Goal: Register for event/course

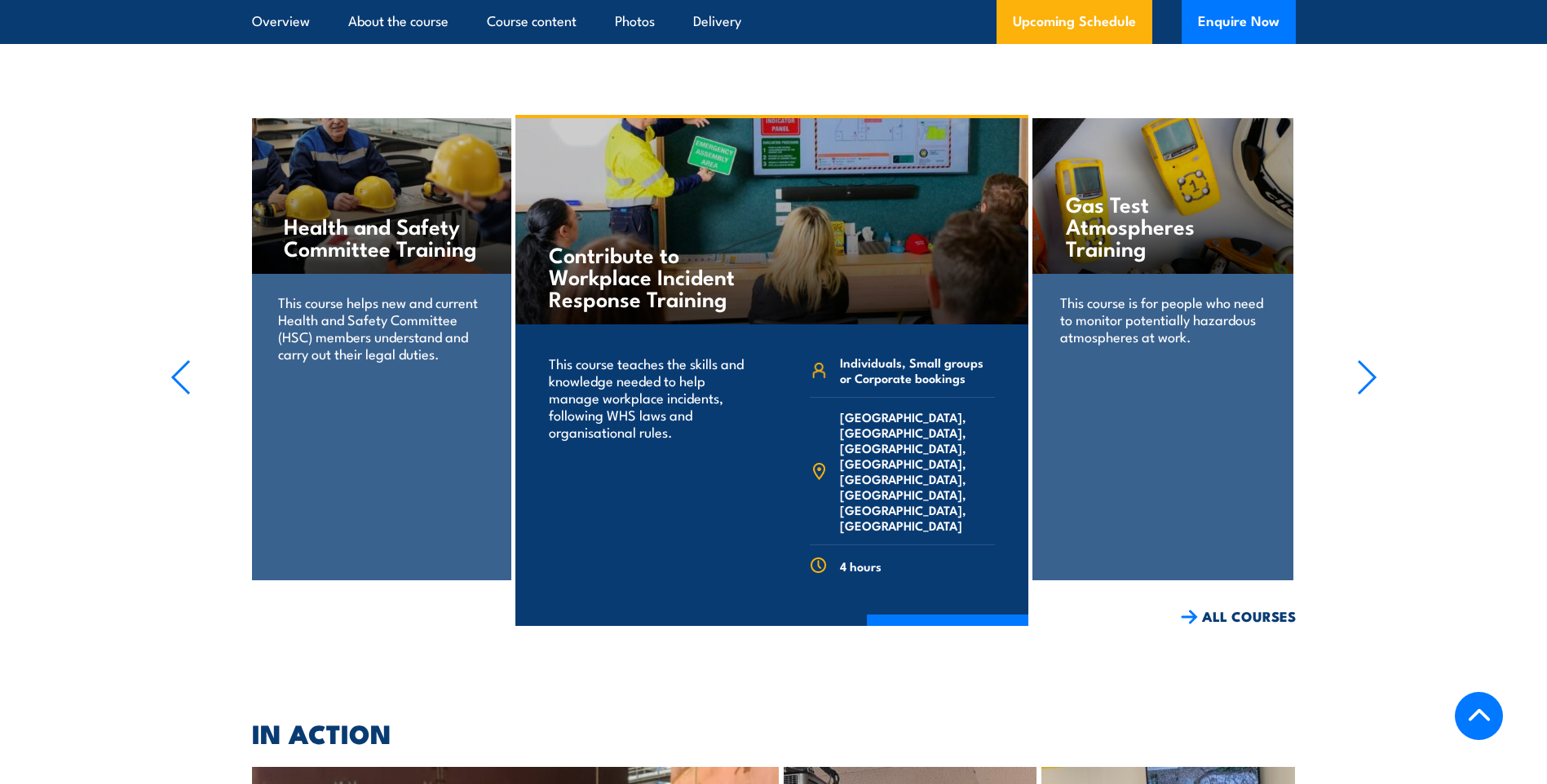
scroll to position [3111, 0]
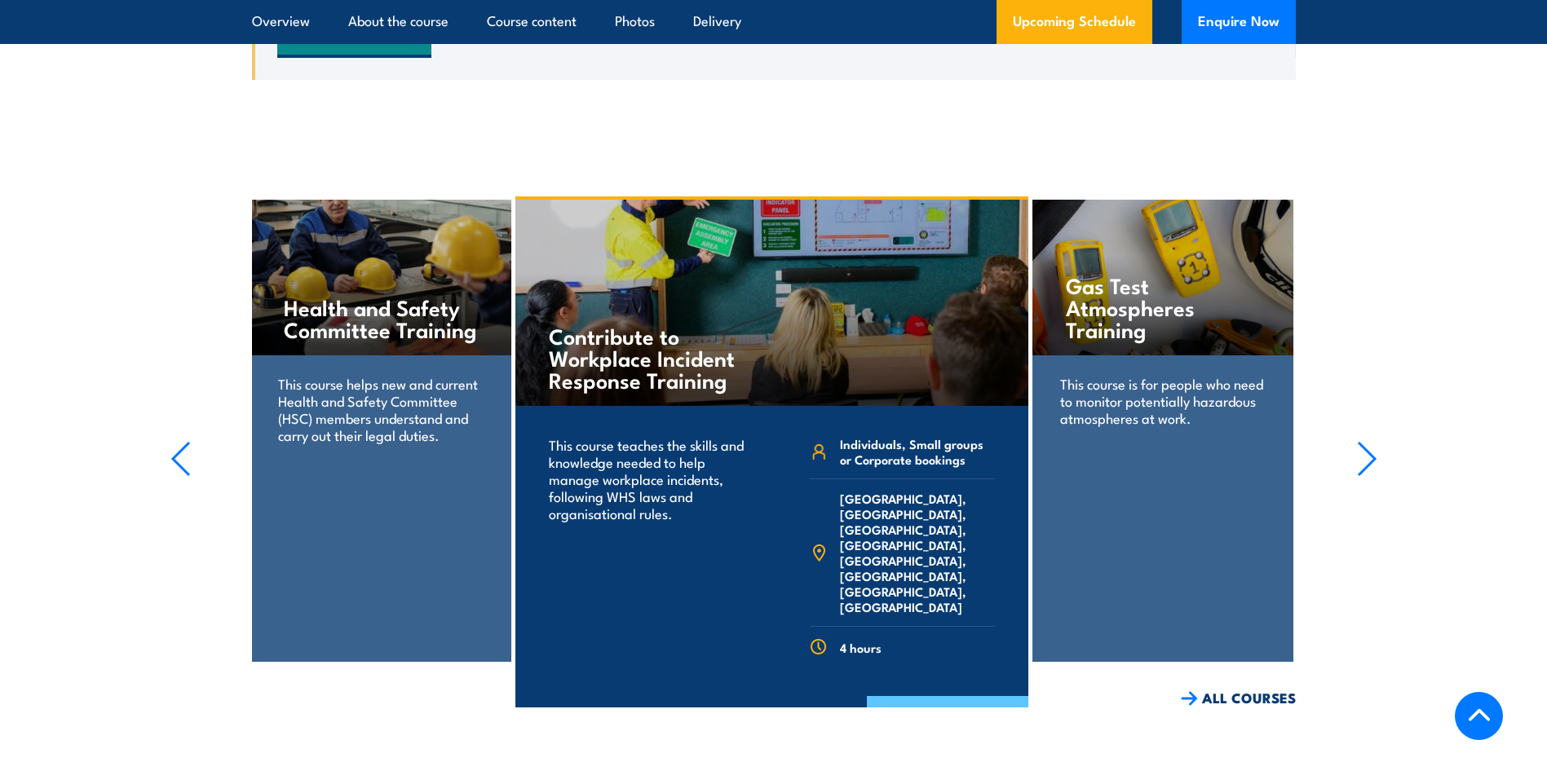
click at [947, 696] on link "COURSE DETAILS" at bounding box center [947, 716] width 162 height 42
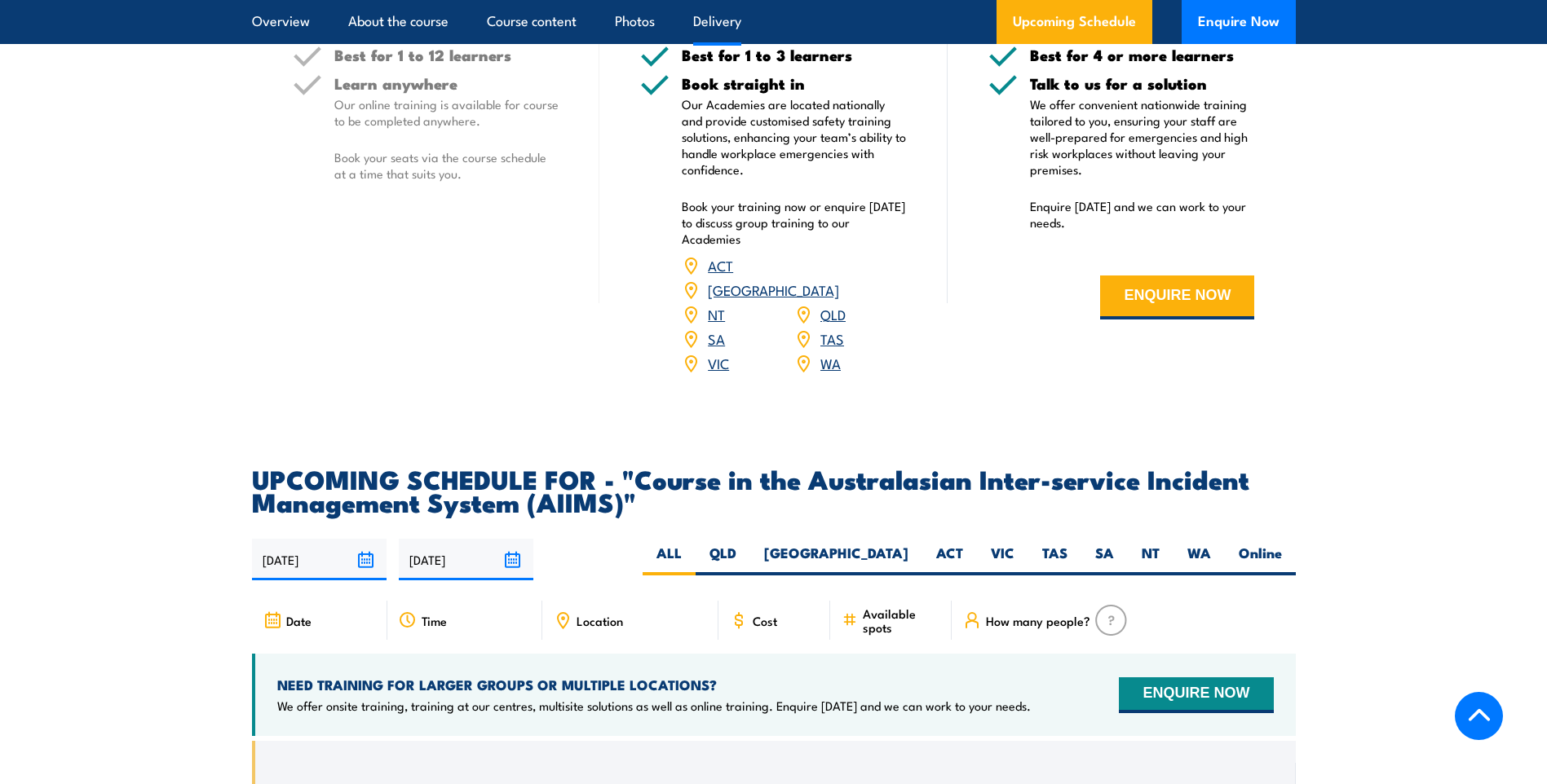
scroll to position [2295, 0]
click at [768, 613] on span "Cost" at bounding box center [765, 620] width 24 height 14
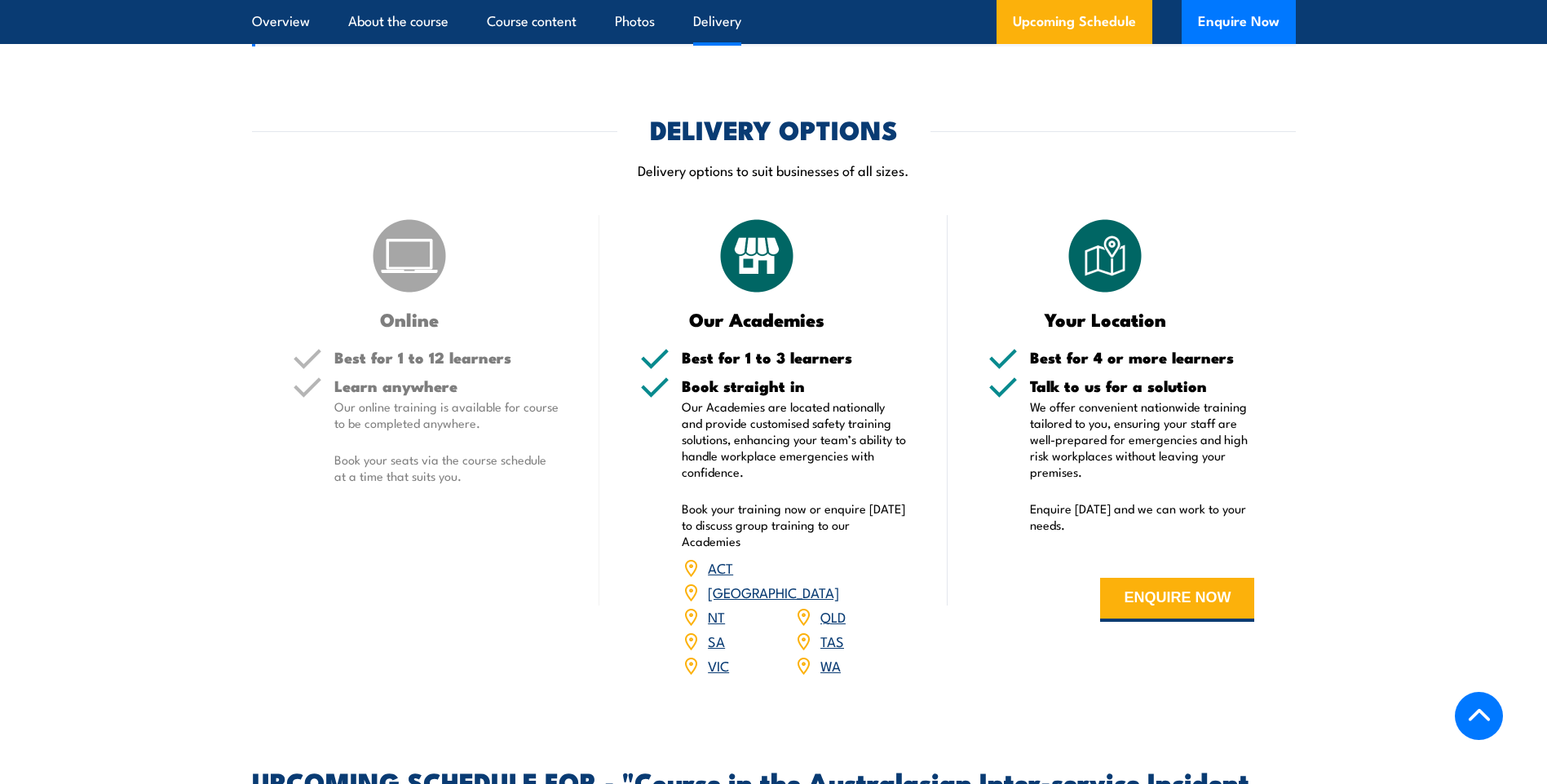
scroll to position [1969, 0]
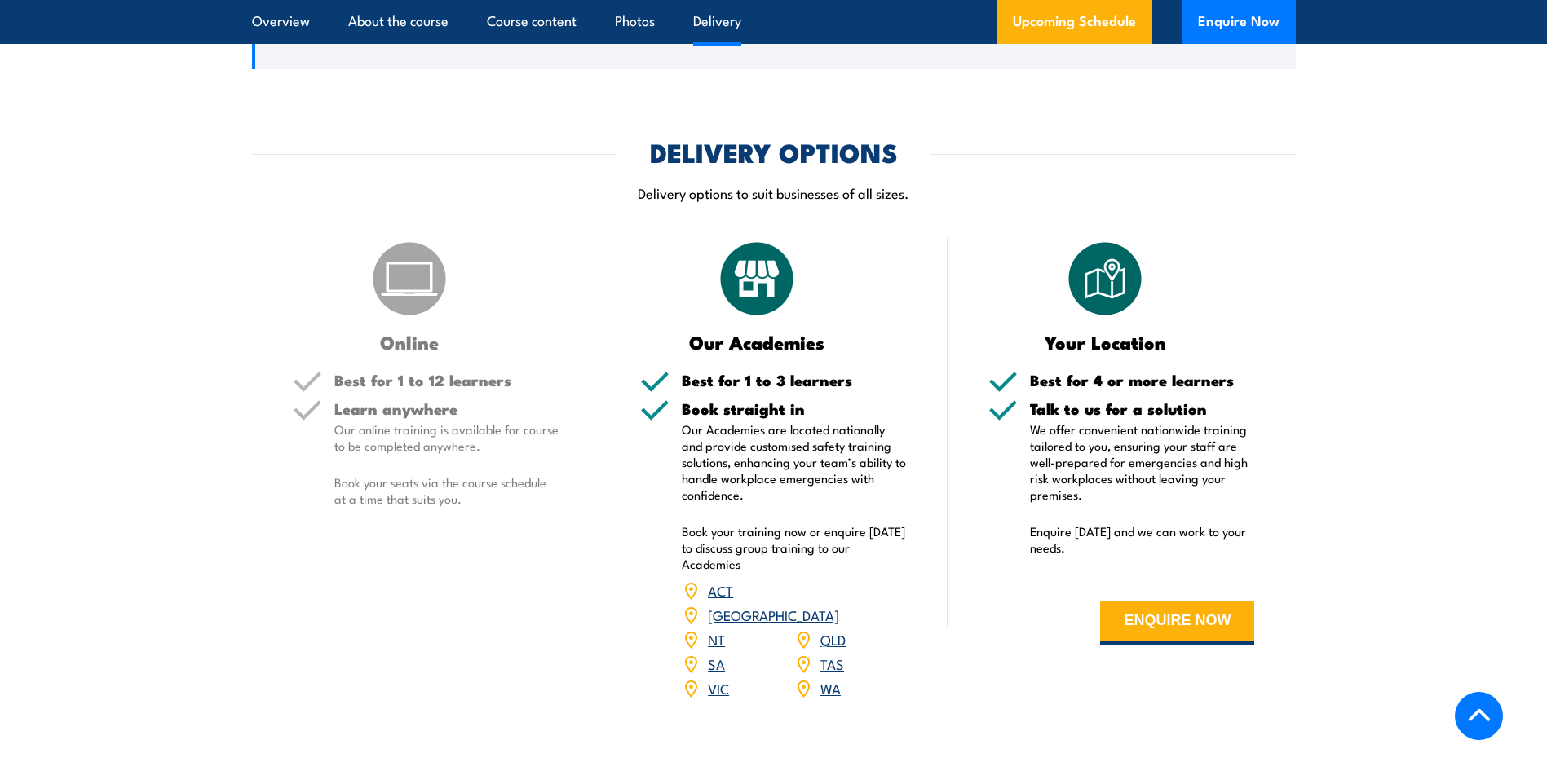
click at [831, 605] on link "[GEOGRAPHIC_DATA]" at bounding box center [774, 615] width 131 height 20
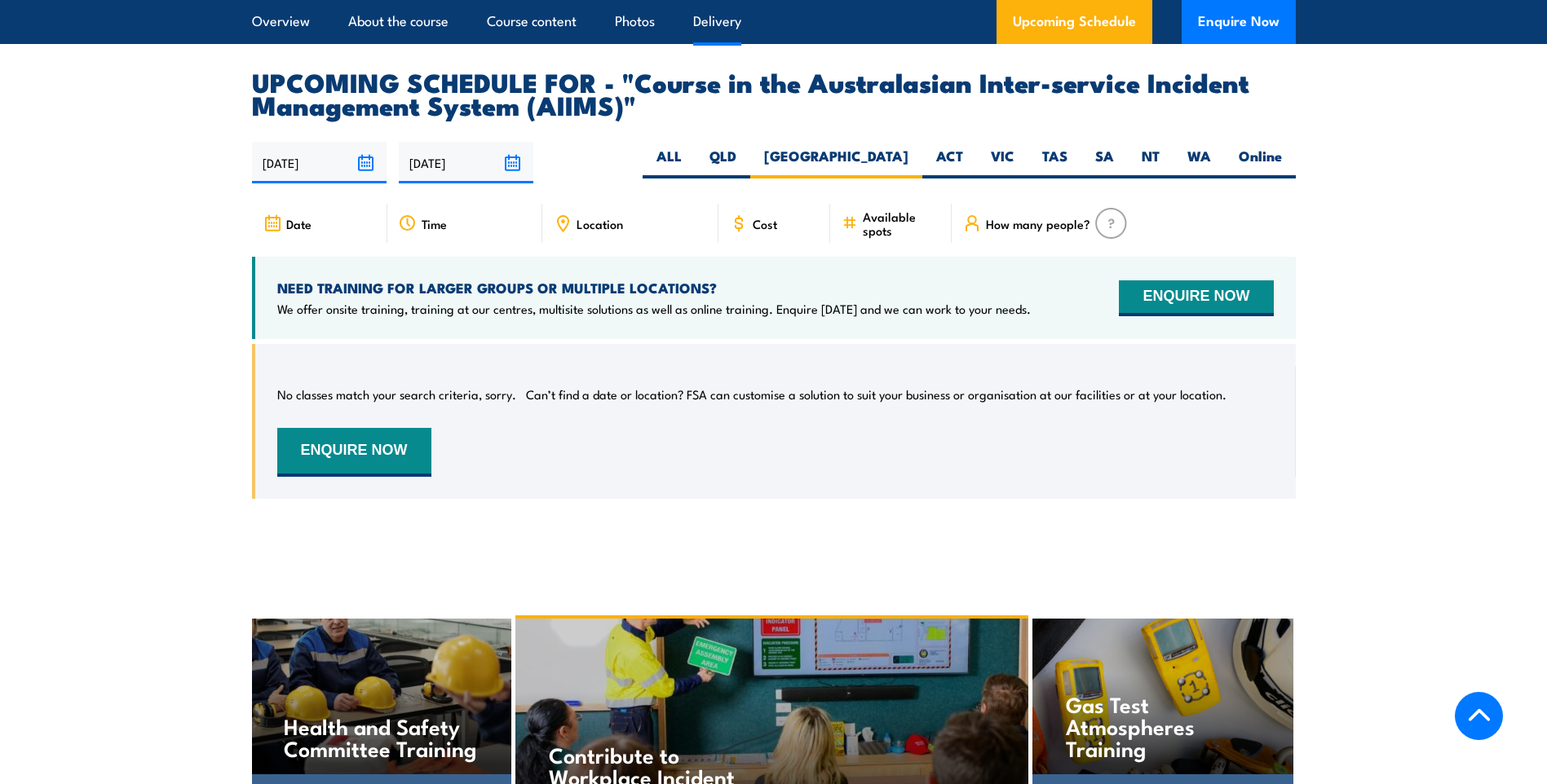
scroll to position [2718, 0]
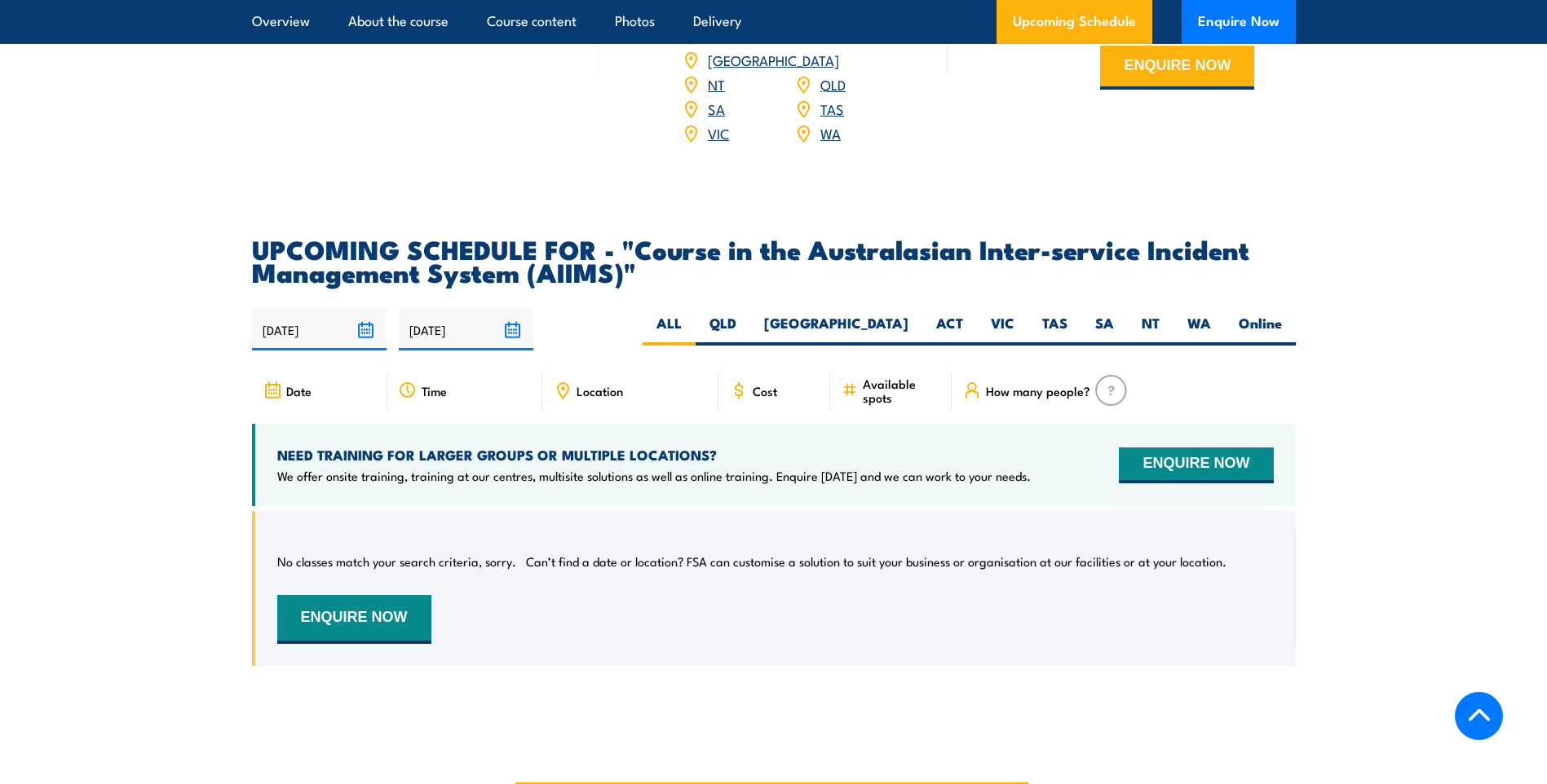
scroll to position [2527, 0]
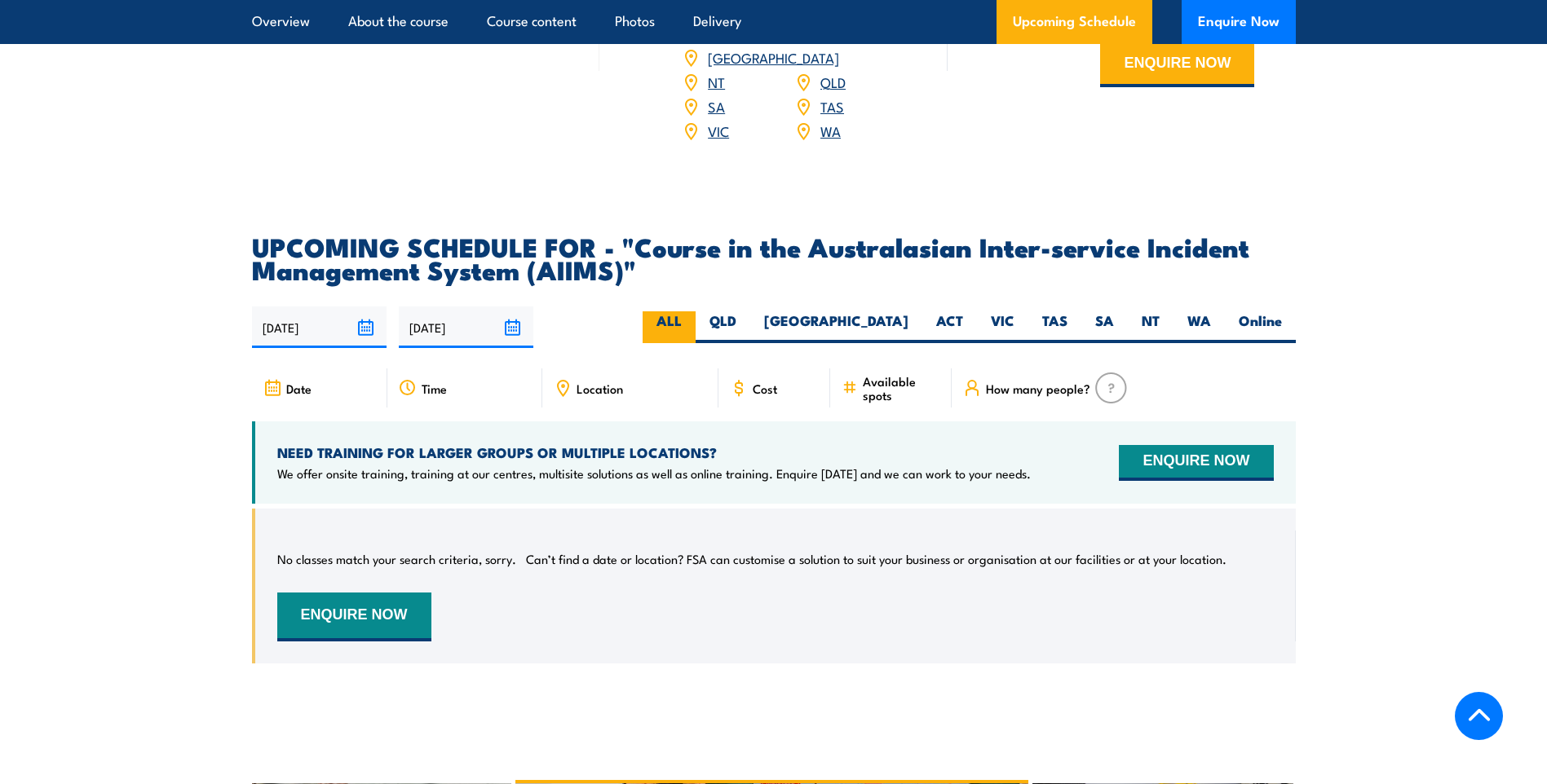
click at [695, 311] on label "ALL" at bounding box center [669, 327] width 53 height 31
click at [692, 311] on input "ALL" at bounding box center [686, 316] width 11 height 11
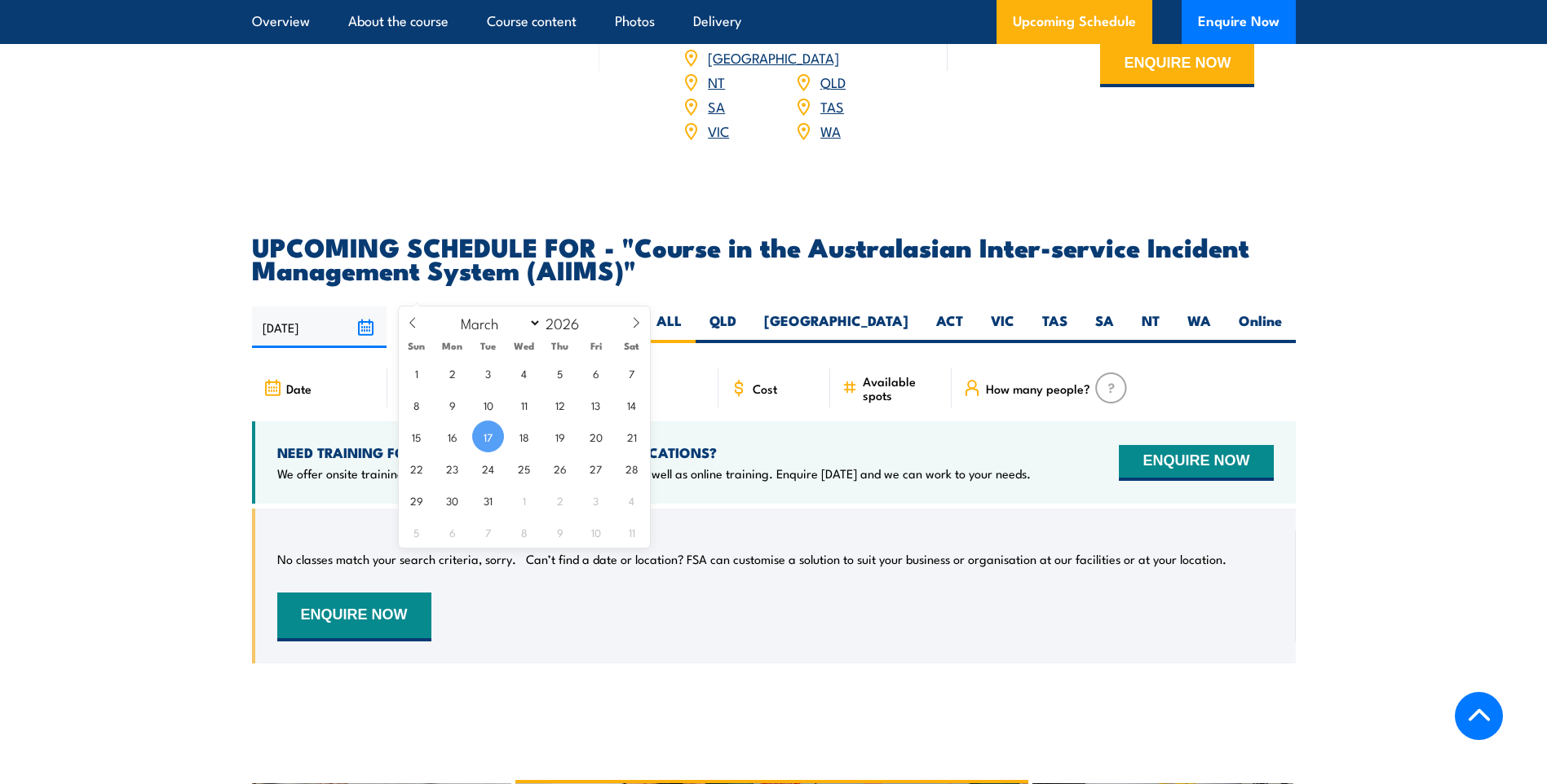
click at [504, 306] on input "[DATE]" at bounding box center [465, 327] width 134 height 41
click at [490, 497] on span "31" at bounding box center [488, 500] width 31 height 31
type input "31/03/2026"
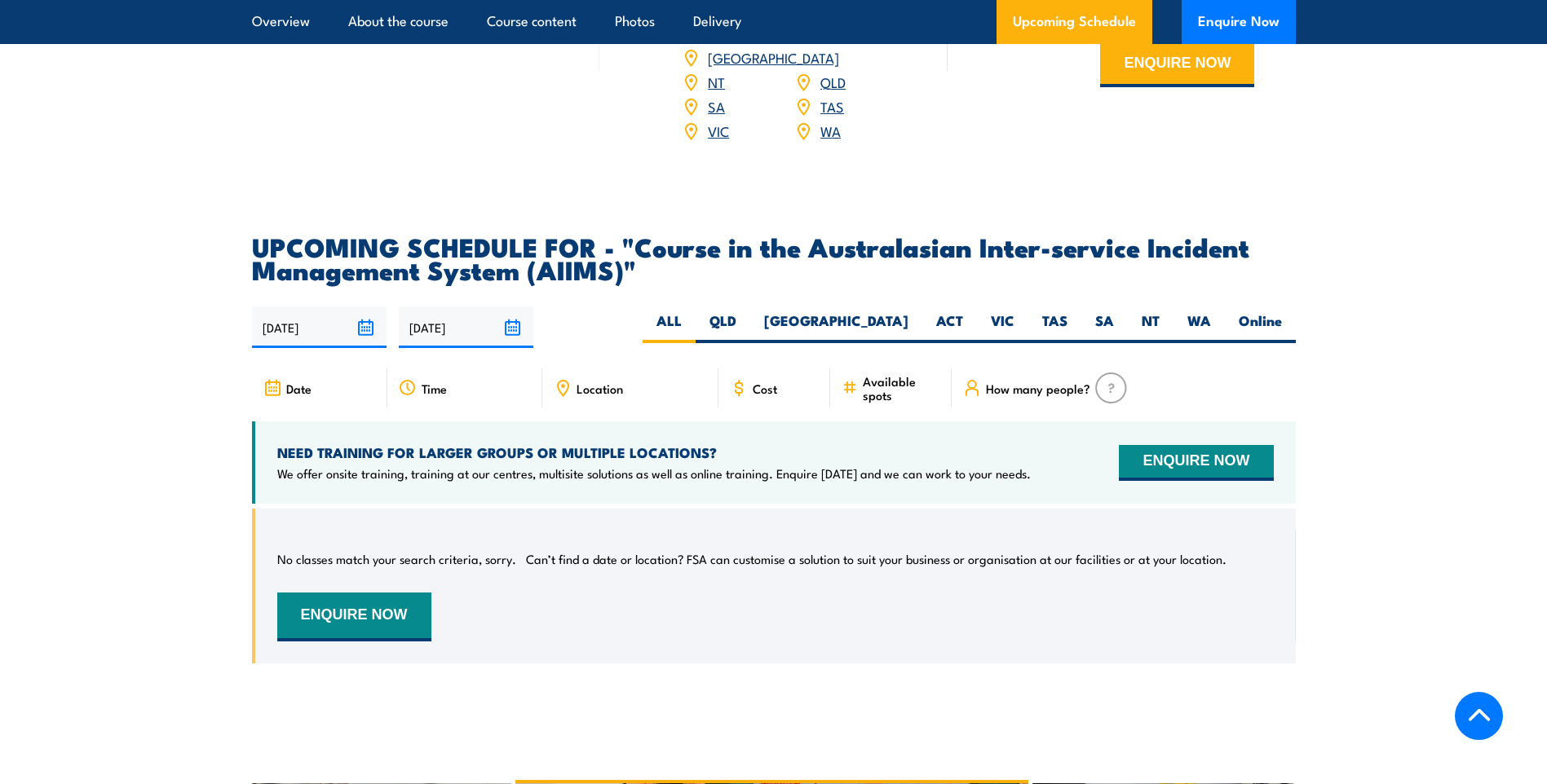
click at [513, 306] on input "31/03/2026" at bounding box center [465, 327] width 134 height 41
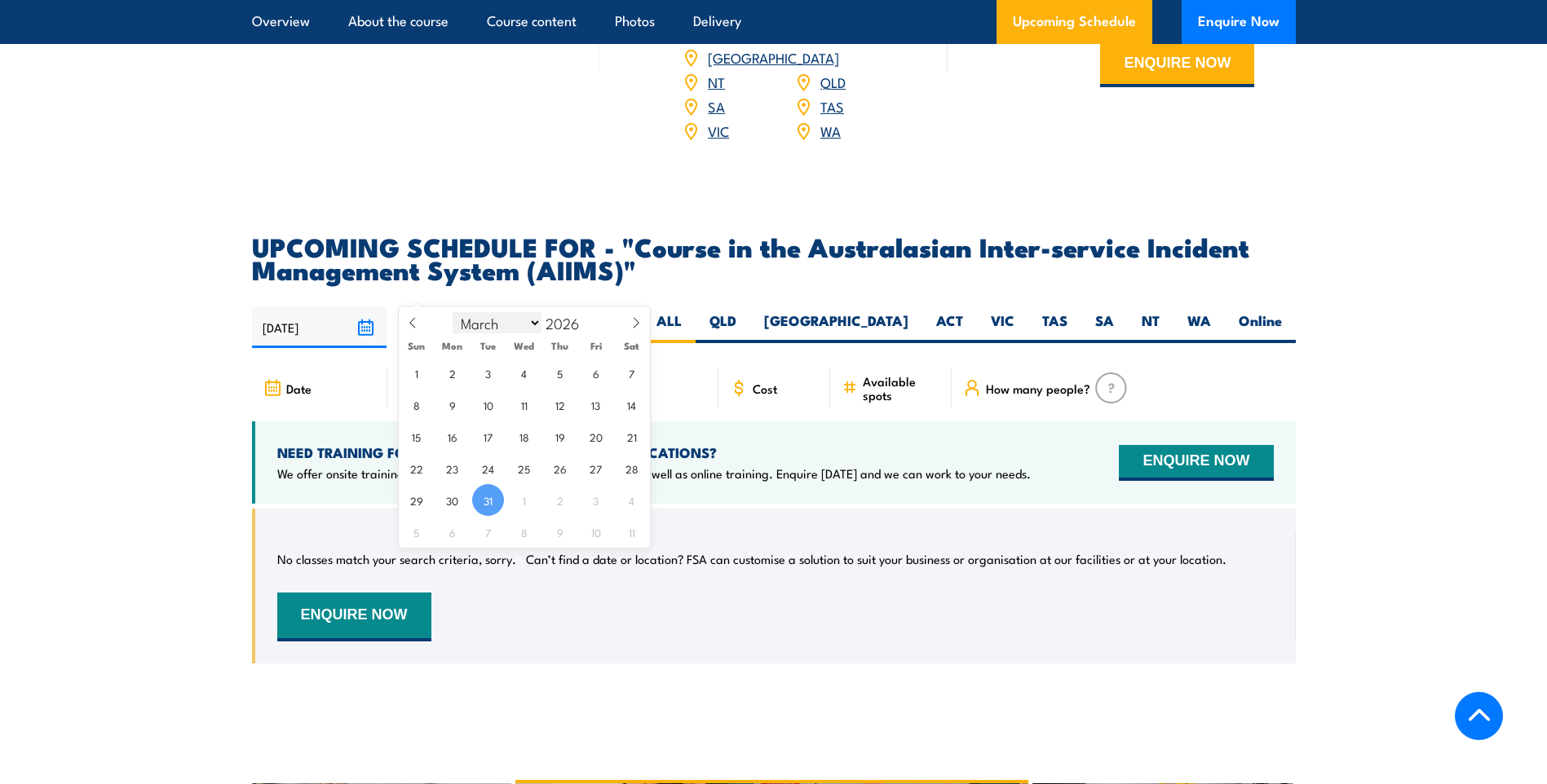
click at [534, 321] on select "January February March April May June July August September October November De…" at bounding box center [496, 323] width 89 height 22
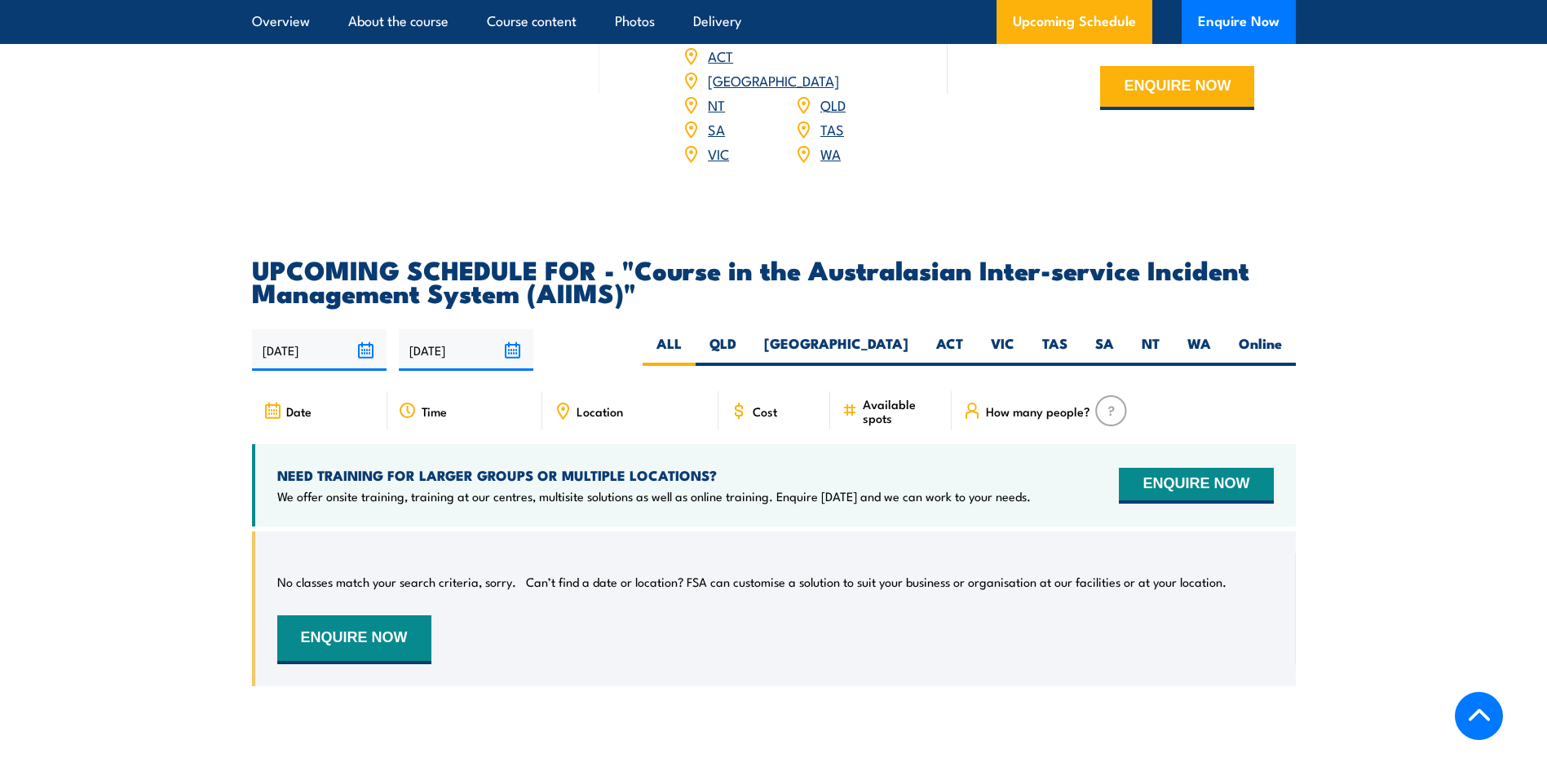
scroll to position [2473, 0]
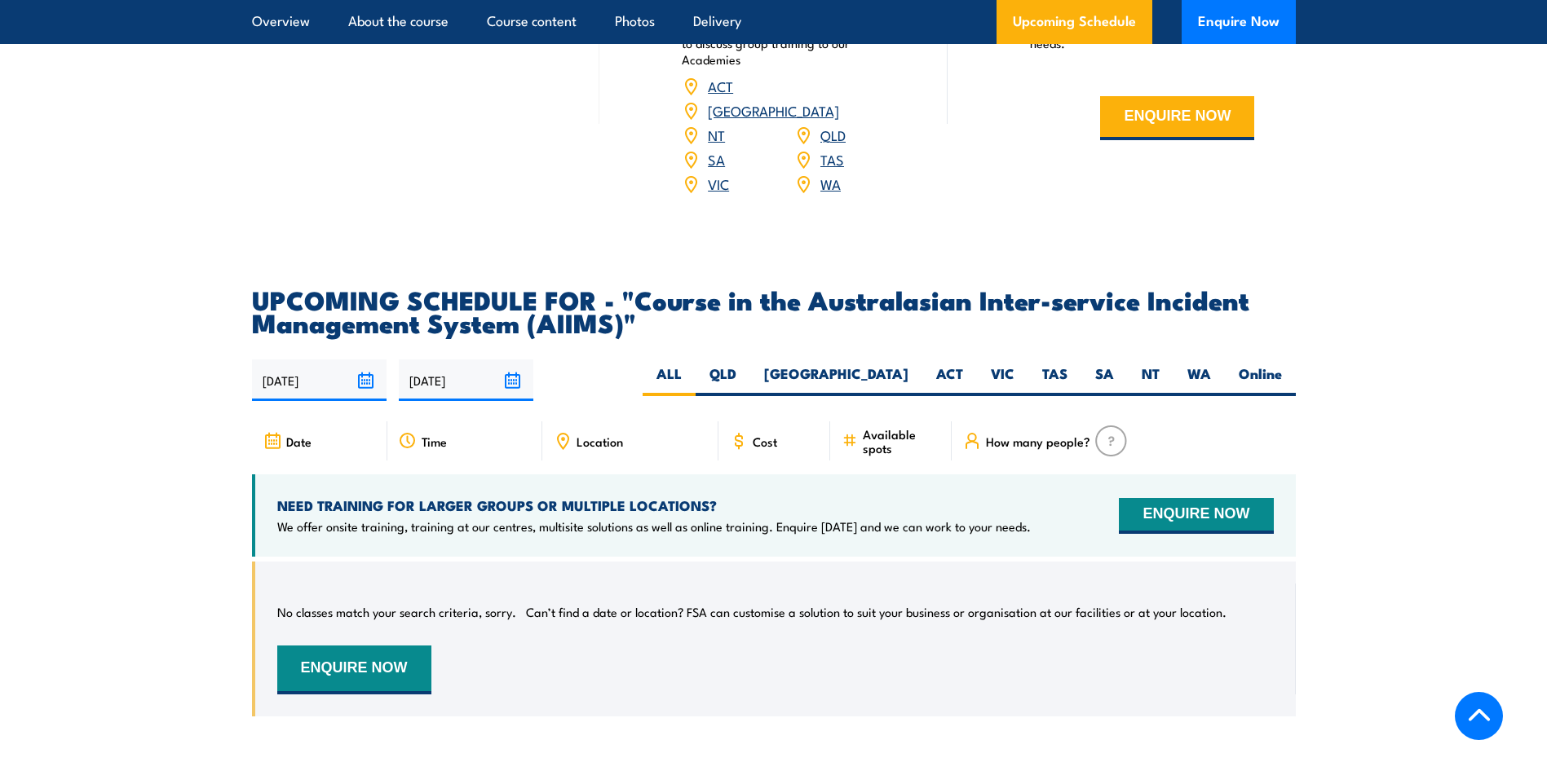
click at [474, 359] on input "31/03/2026" at bounding box center [465, 380] width 134 height 41
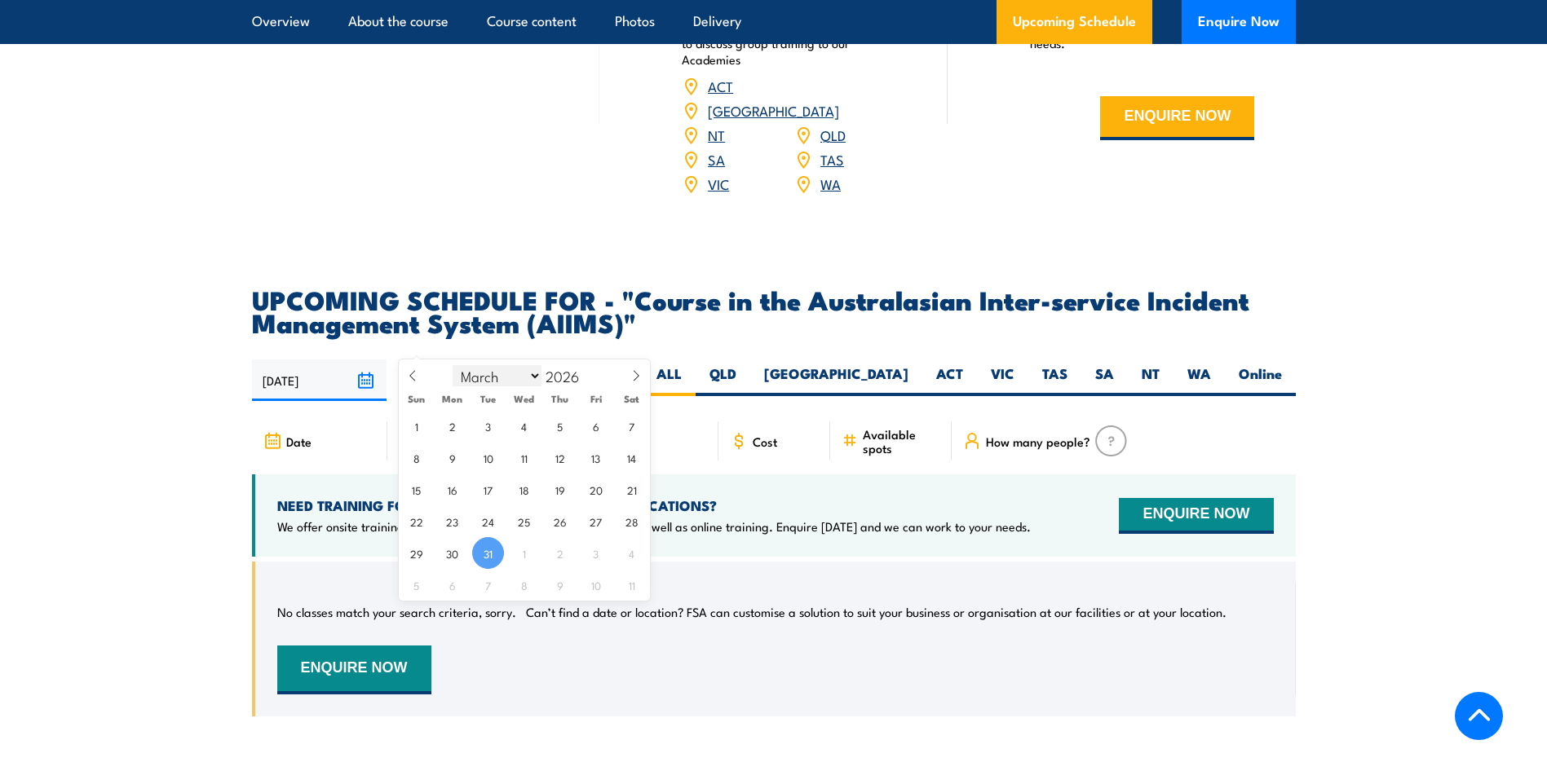
click at [539, 371] on select "January February March April May June July August September October November De…" at bounding box center [496, 376] width 89 height 22
select select "9"
click at [453, 365] on select "January February March April May June July August September October November De…" at bounding box center [496, 376] width 89 height 22
type input "1909"
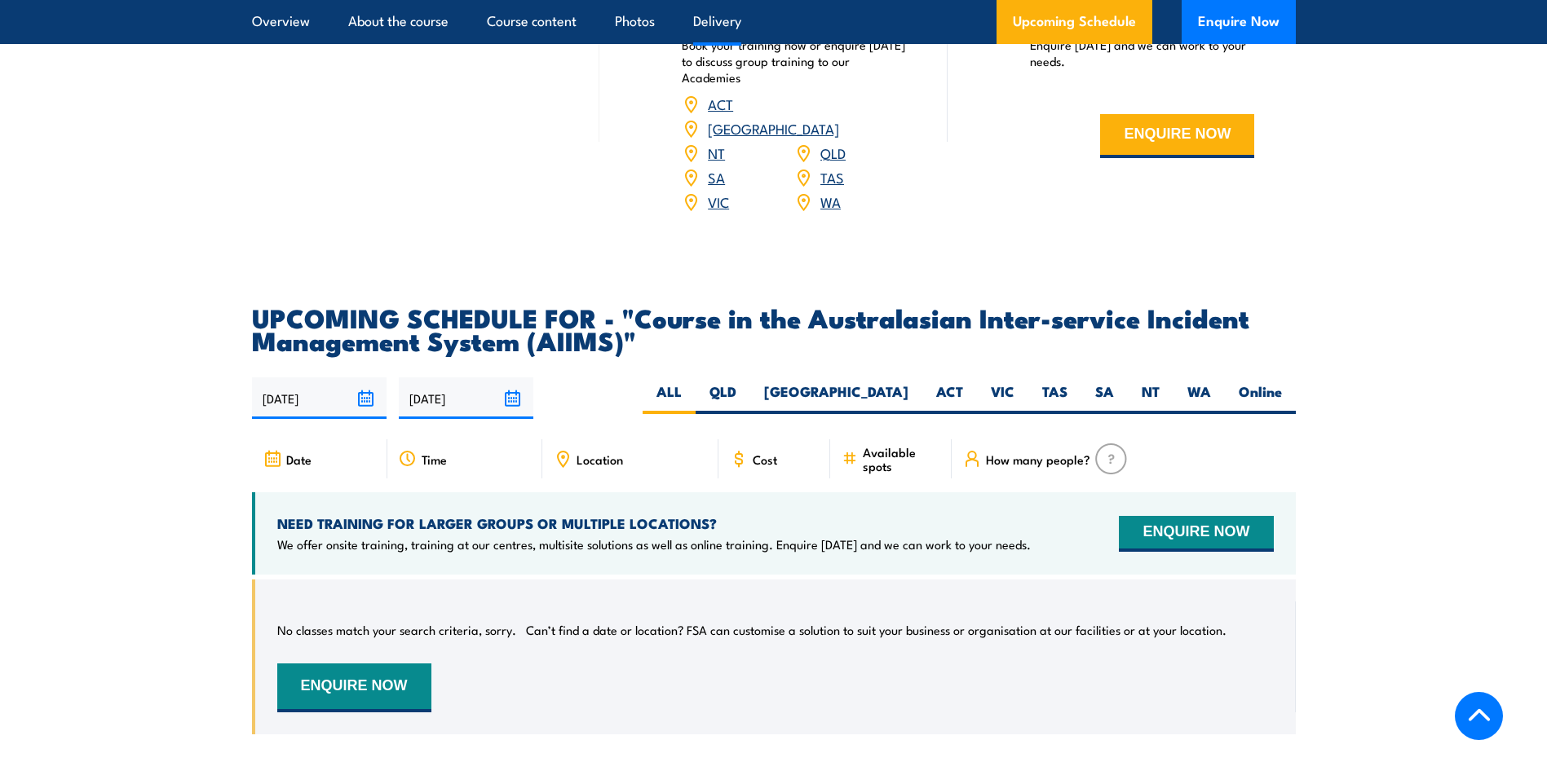
scroll to position [2527, 0]
